Goal: Information Seeking & Learning: Find specific fact

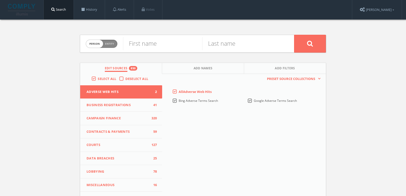
click at [93, 46] on span "person" at bounding box center [94, 44] width 17 height 8
checkbox input "true"
click at [136, 47] on input "text" at bounding box center [208, 43] width 171 height 13
type input "Disco Ball Holdings"
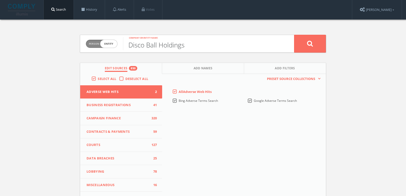
click at [294, 35] on button at bounding box center [310, 44] width 32 height 18
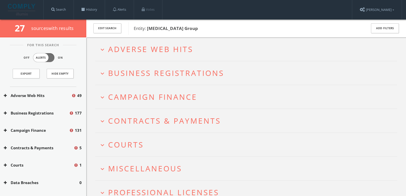
click at [134, 46] on span "Adverse Web Hits" at bounding box center [150, 49] width 85 height 10
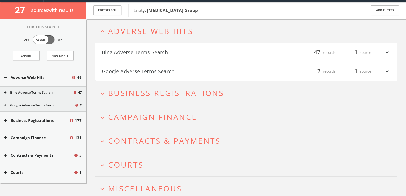
click at [134, 46] on h4 "Bing Adverse Terms Search filter_list 47 records 1 source expand_more" at bounding box center [246, 52] width 302 height 19
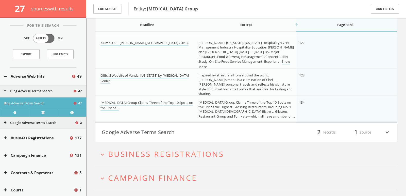
scroll to position [1293, 0]
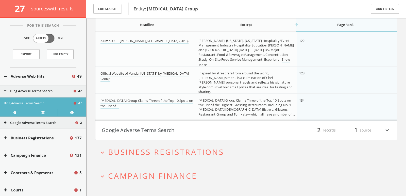
click at [137, 133] on button "Google Adverse Terms Search" at bounding box center [174, 130] width 144 height 9
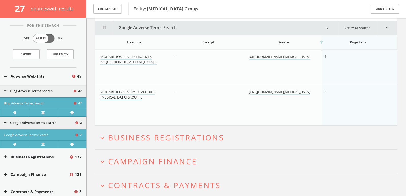
scroll to position [1415, 0]
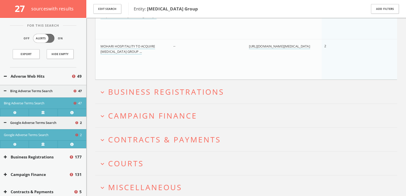
click at [131, 114] on span "Campaign Finance" at bounding box center [152, 115] width 89 height 10
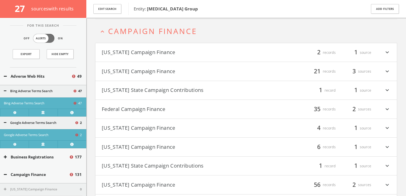
click at [199, 107] on button "Federal Campaign Finance" at bounding box center [174, 109] width 144 height 9
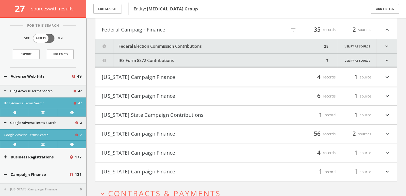
scroll to position [1622, 0]
click at [294, 27] on font "filter_list" at bounding box center [294, 30] width 6 height 6
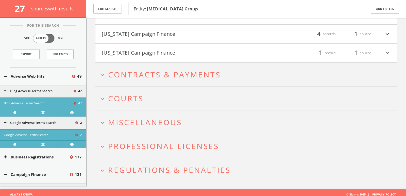
type input "duke"
click at [197, 96] on button "expand_more Courts" at bounding box center [248, 98] width 298 height 8
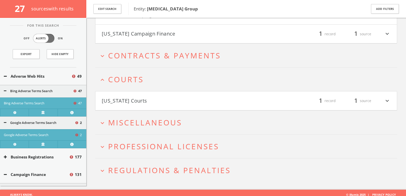
click at [197, 96] on button "New York Courts" at bounding box center [174, 100] width 144 height 9
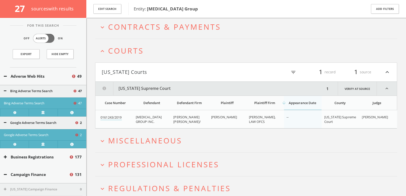
scroll to position [1806, 0]
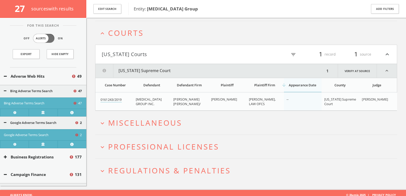
click at [177, 113] on h2 "expand_more Miscellaneous" at bounding box center [246, 123] width 302 height 24
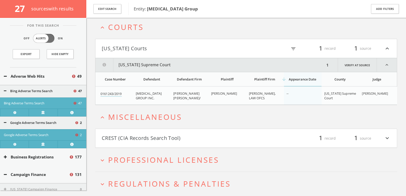
scroll to position [1825, 0]
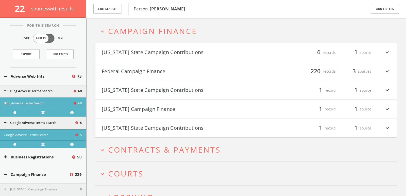
scroll to position [2274, 0]
click at [154, 71] on font "Federal Campaign Finance" at bounding box center [134, 71] width 64 height 7
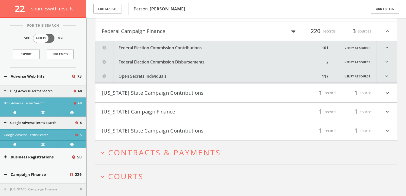
scroll to position [2316, 0]
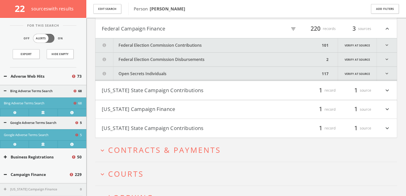
click at [295, 27] on font "filter_list" at bounding box center [294, 29] width 6 height 6
type input "d"
type input "o"
type input "t"
click at [219, 67] on button "Open Secrets Individuals" at bounding box center [207, 74] width 225 height 14
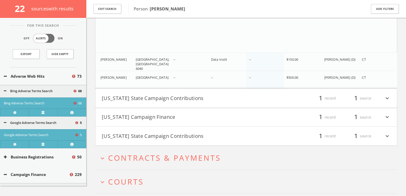
scroll to position [4593, 0]
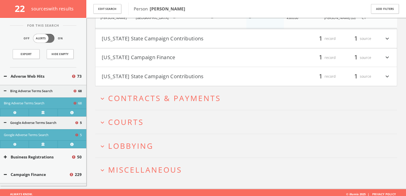
click at [166, 118] on button "expand_more Courts" at bounding box center [248, 122] width 298 height 8
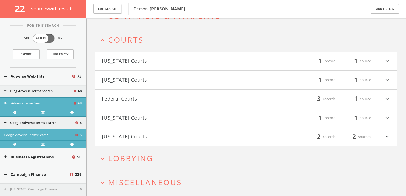
scroll to position [4682, 0]
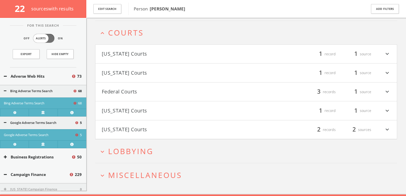
click at [127, 150] on span "Lobbying" at bounding box center [130, 151] width 45 height 10
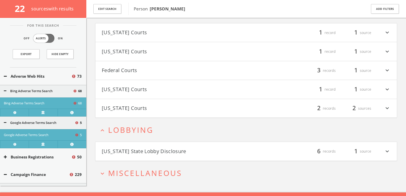
scroll to position [4706, 0]
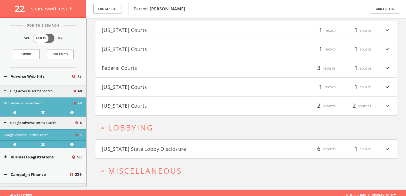
click at [126, 166] on span "Miscellaneous" at bounding box center [145, 171] width 74 height 10
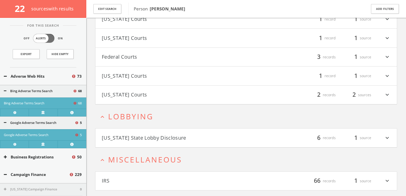
scroll to position [4725, 0]
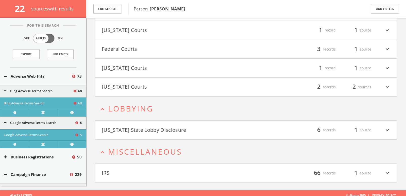
click at [133, 131] on h4 "Connecticut State Lobby Disclosure filter_list 6 records 1 source expand_more" at bounding box center [246, 130] width 302 height 19
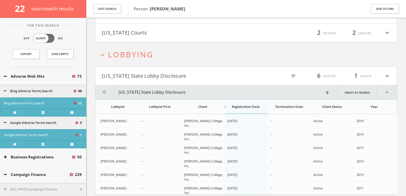
click at [132, 72] on font "Connecticut State Lobby Disclosure" at bounding box center [144, 75] width 85 height 7
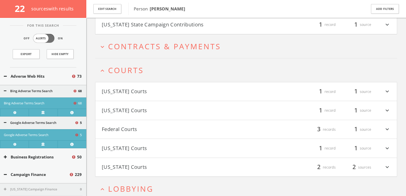
click at [128, 88] on font "California Courts" at bounding box center [124, 91] width 45 height 7
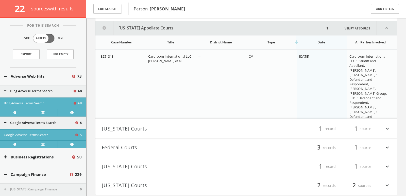
scroll to position [4725, 0]
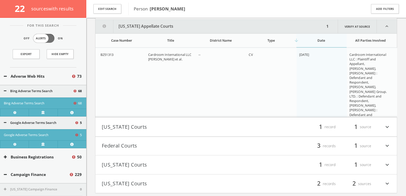
click at [373, 122] on link "Show More" at bounding box center [368, 127] width 37 height 11
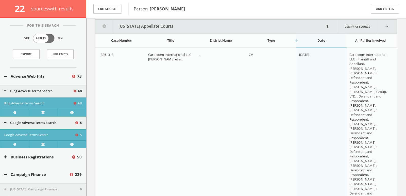
click at [293, 23] on button "California Appellate Courts" at bounding box center [209, 27] width 229 height 14
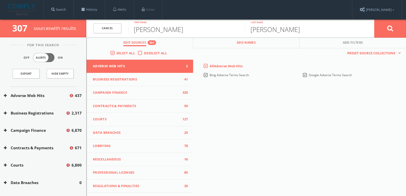
click at [225, 43] on button "Add Names" at bounding box center [246, 42] width 107 height 11
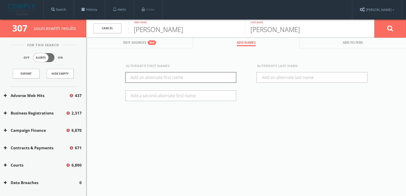
click at [199, 75] on input "text" at bounding box center [180, 77] width 111 height 11
type input "[PERSON_NAME]"
click at [226, 95] on input "text" at bounding box center [180, 95] width 111 height 11
type input "[PERSON_NAME]"
click at [380, 32] on button at bounding box center [390, 28] width 32 height 18
